Goal: Task Accomplishment & Management: Manage account settings

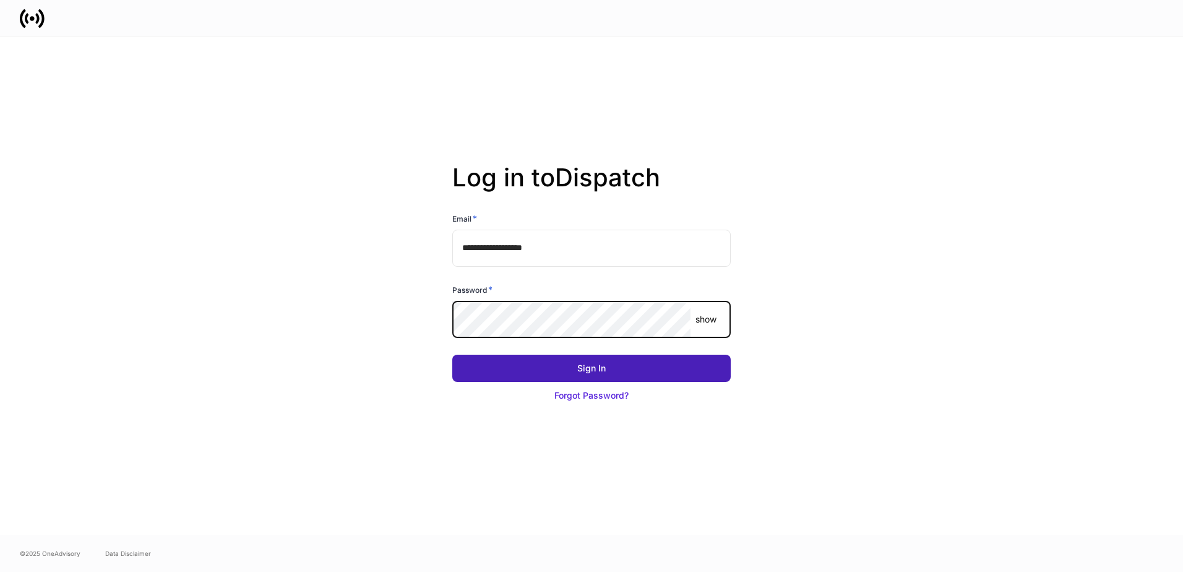
click at [647, 358] on button "Sign In" at bounding box center [591, 368] width 279 height 27
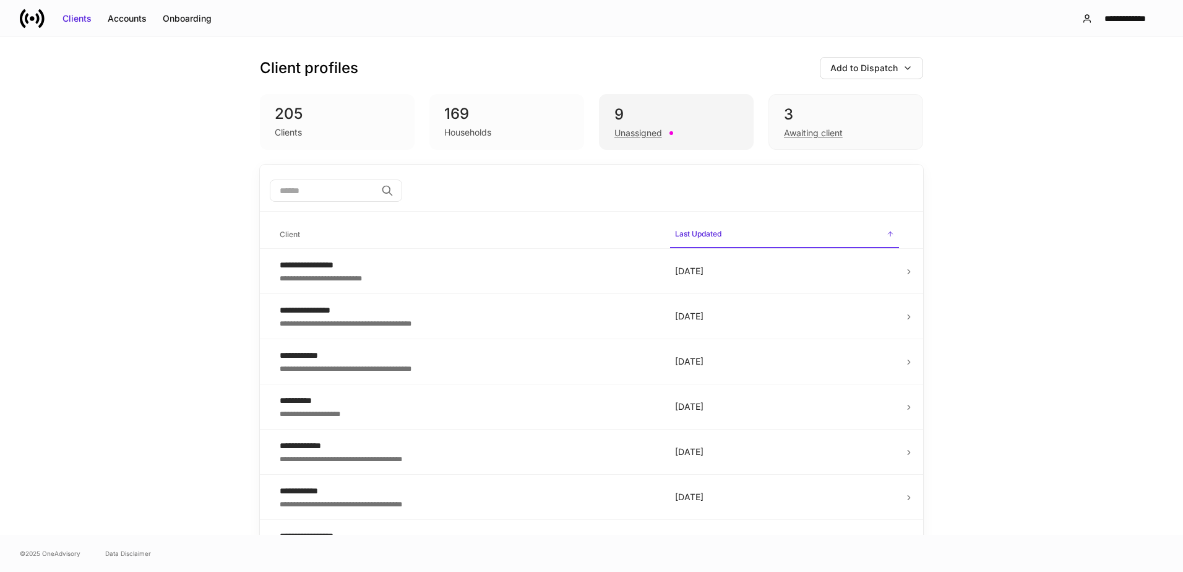
click at [675, 113] on div "9" at bounding box center [677, 115] width 124 height 20
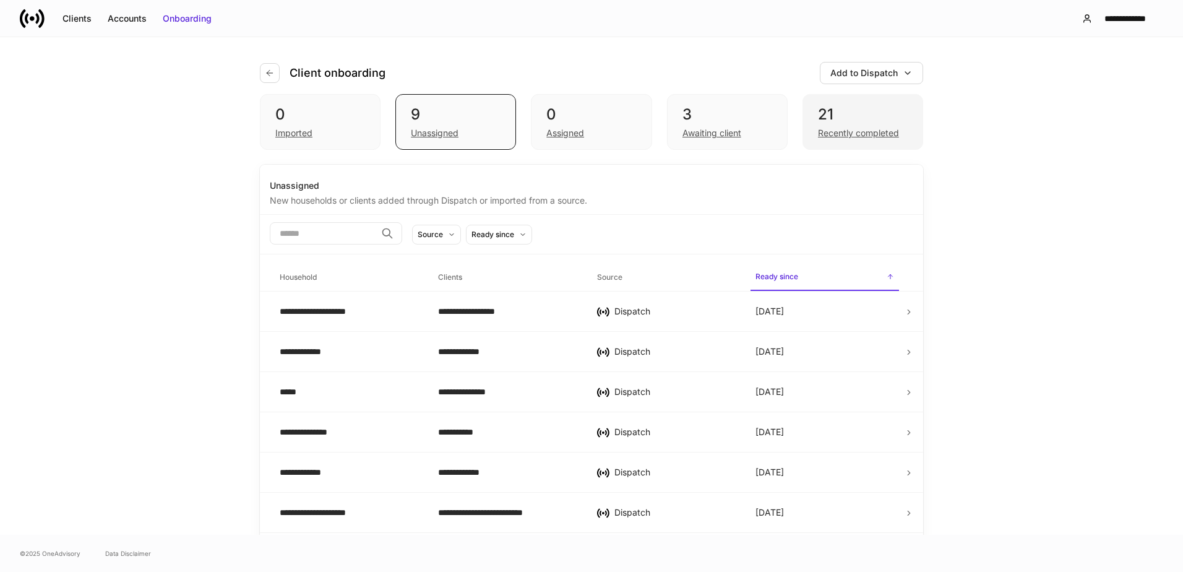
click at [847, 111] on div "21" at bounding box center [863, 115] width 90 height 20
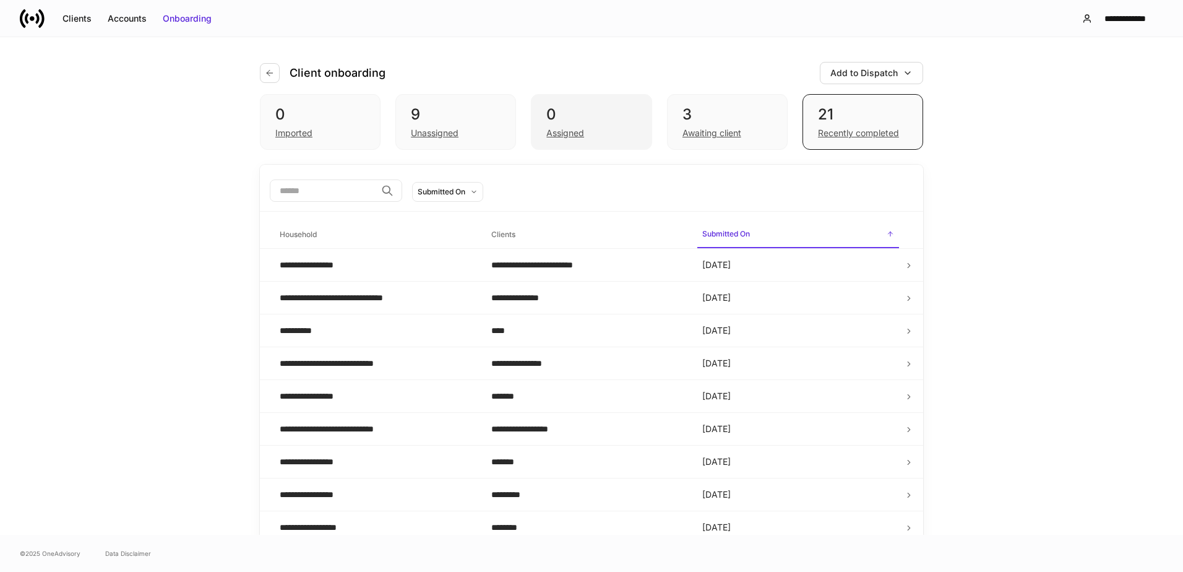
click at [587, 119] on div "0" at bounding box center [592, 115] width 90 height 20
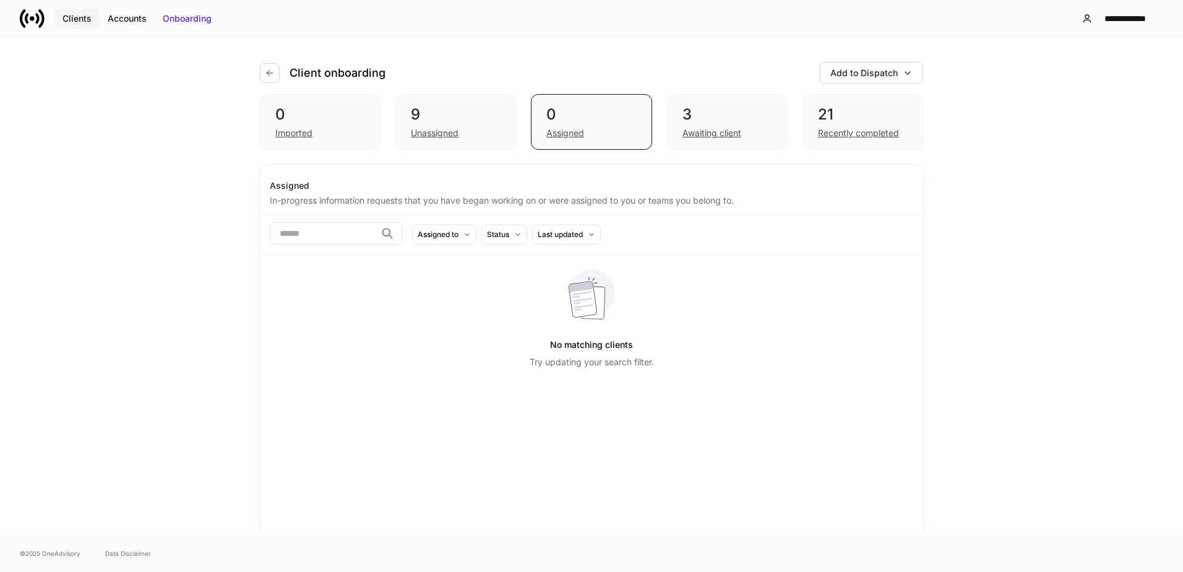
click at [76, 9] on button "Clients" at bounding box center [76, 19] width 45 height 20
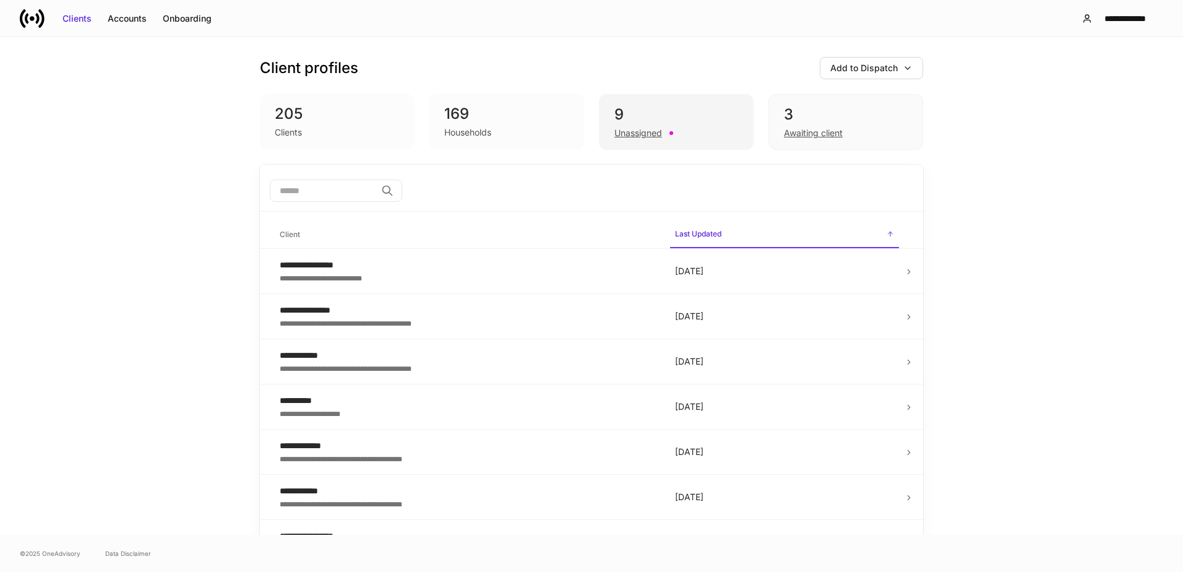
click at [633, 103] on div "9 Unassigned" at bounding box center [676, 122] width 155 height 56
